Goal: Transaction & Acquisition: Purchase product/service

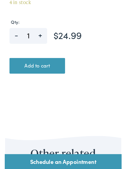
scroll to position [350, 0]
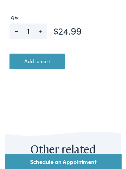
click at [40, 31] on span "+" at bounding box center [37, 30] width 15 height 10
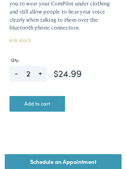
scroll to position [305, 0]
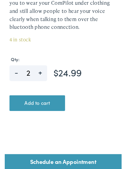
click at [39, 76] on span "+" at bounding box center [37, 75] width 15 height 10
type input "3"
click at [43, 107] on button "Add to cart" at bounding box center [35, 111] width 60 height 17
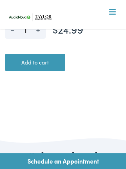
scroll to position [346, 0]
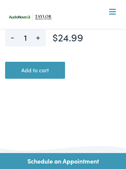
click at [113, 11] on span at bounding box center [112, 11] width 7 height 1
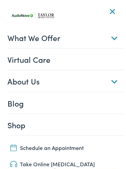
scroll to position [0, 0]
click at [112, 10] on div at bounding box center [112, 12] width 7 height 7
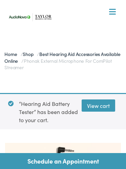
click at [101, 104] on link "View cart" at bounding box center [99, 105] width 34 height 12
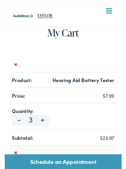
scroll to position [50, 0]
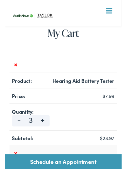
click at [15, 67] on link "×" at bounding box center [12, 70] width 8 height 8
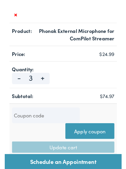
scroll to position [152, 0]
click at [111, 12] on td "×" at bounding box center [63, 16] width 116 height 16
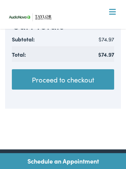
scroll to position [316, 0]
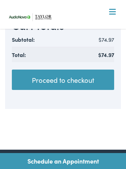
click at [76, 78] on link "Proceed to checkout" at bounding box center [63, 79] width 102 height 20
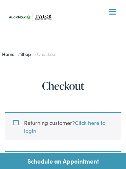
select select "TN"
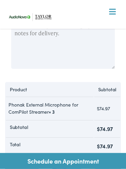
scroll to position [541, 0]
